Goal: Information Seeking & Learning: Learn about a topic

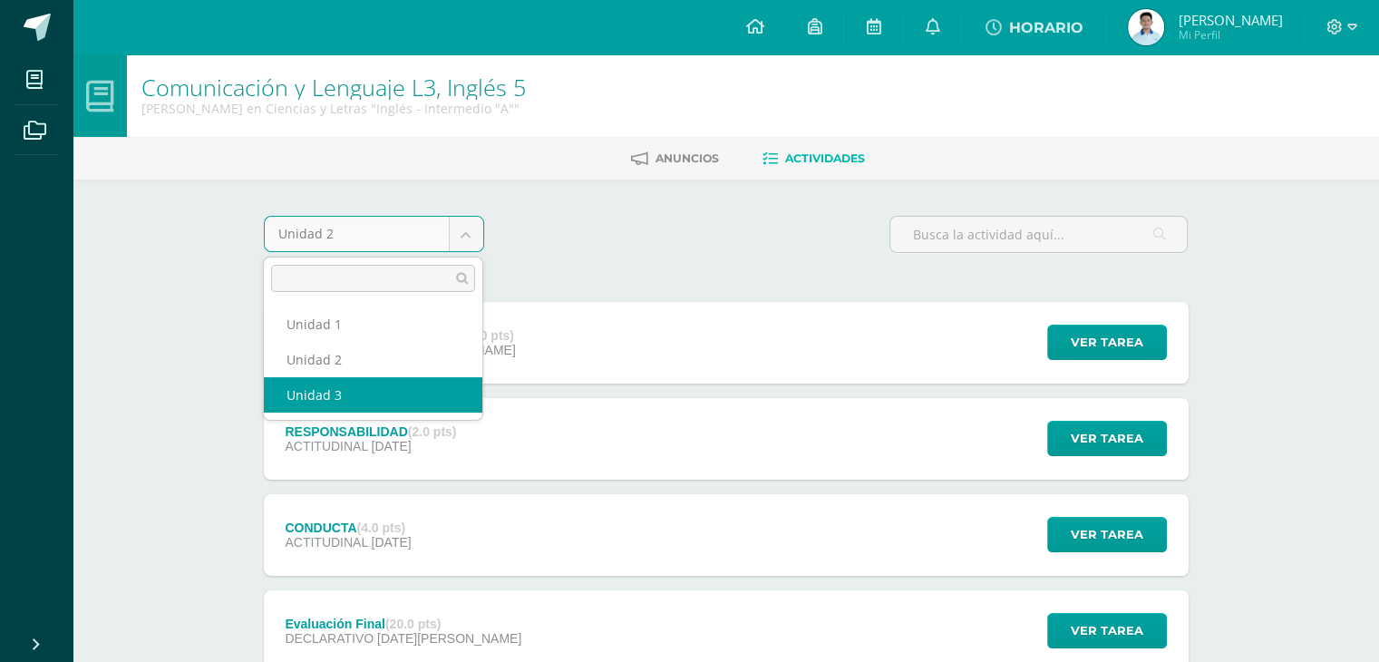
select select "Unidad 3"
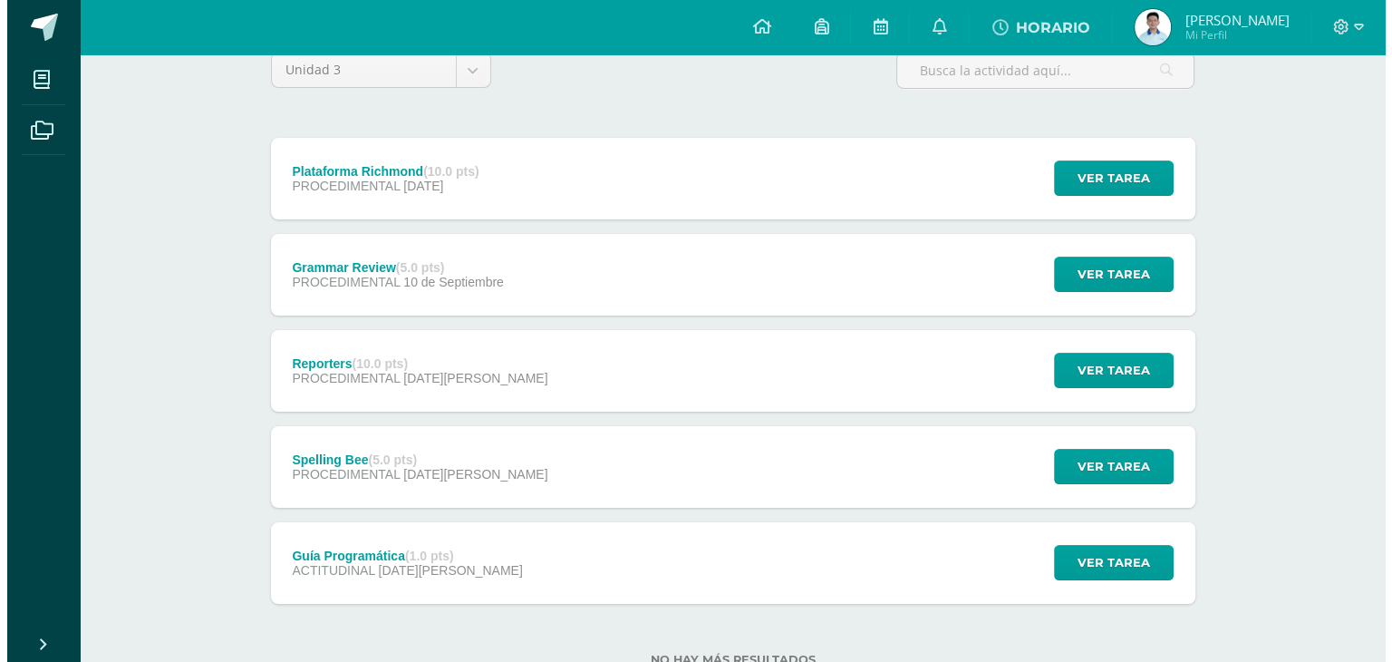
scroll to position [227, 0]
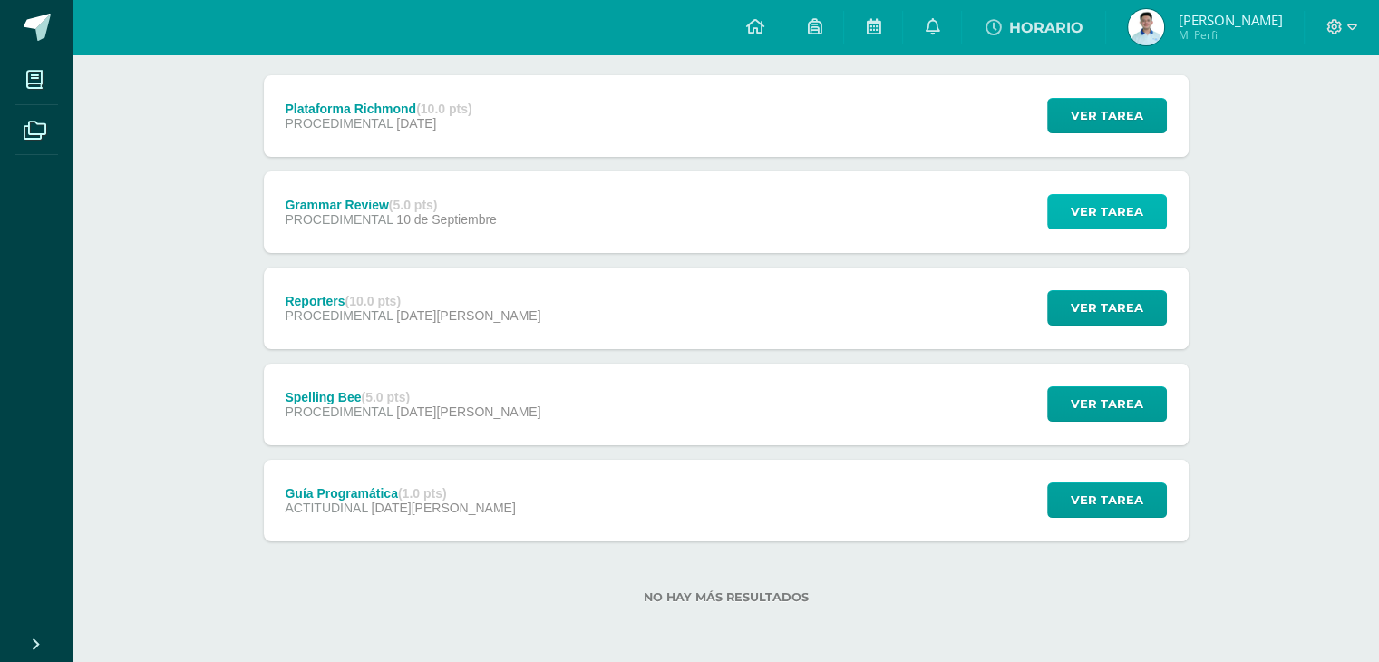
click at [1077, 200] on span "Ver tarea" at bounding box center [1106, 212] width 73 height 34
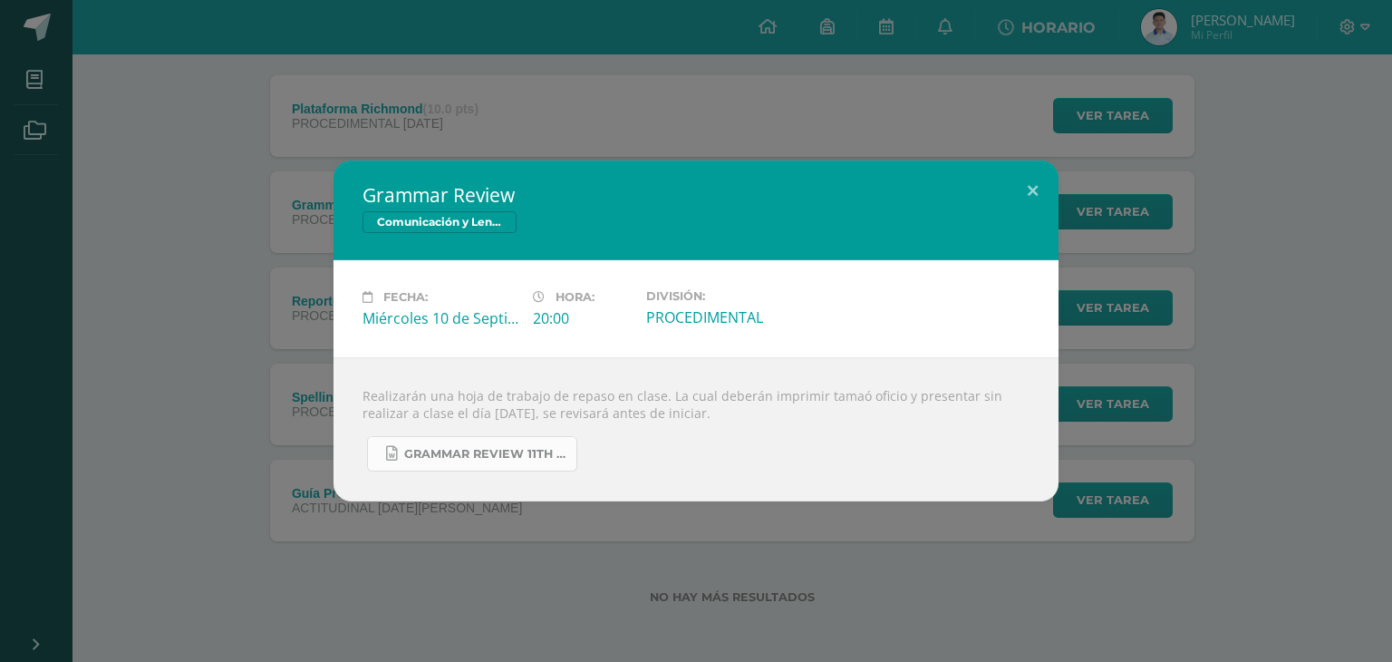
click at [488, 461] on link "Grammar Review 11th grade Unit 3.docx" at bounding box center [472, 453] width 210 height 35
